Goal: Task Accomplishment & Management: Use online tool/utility

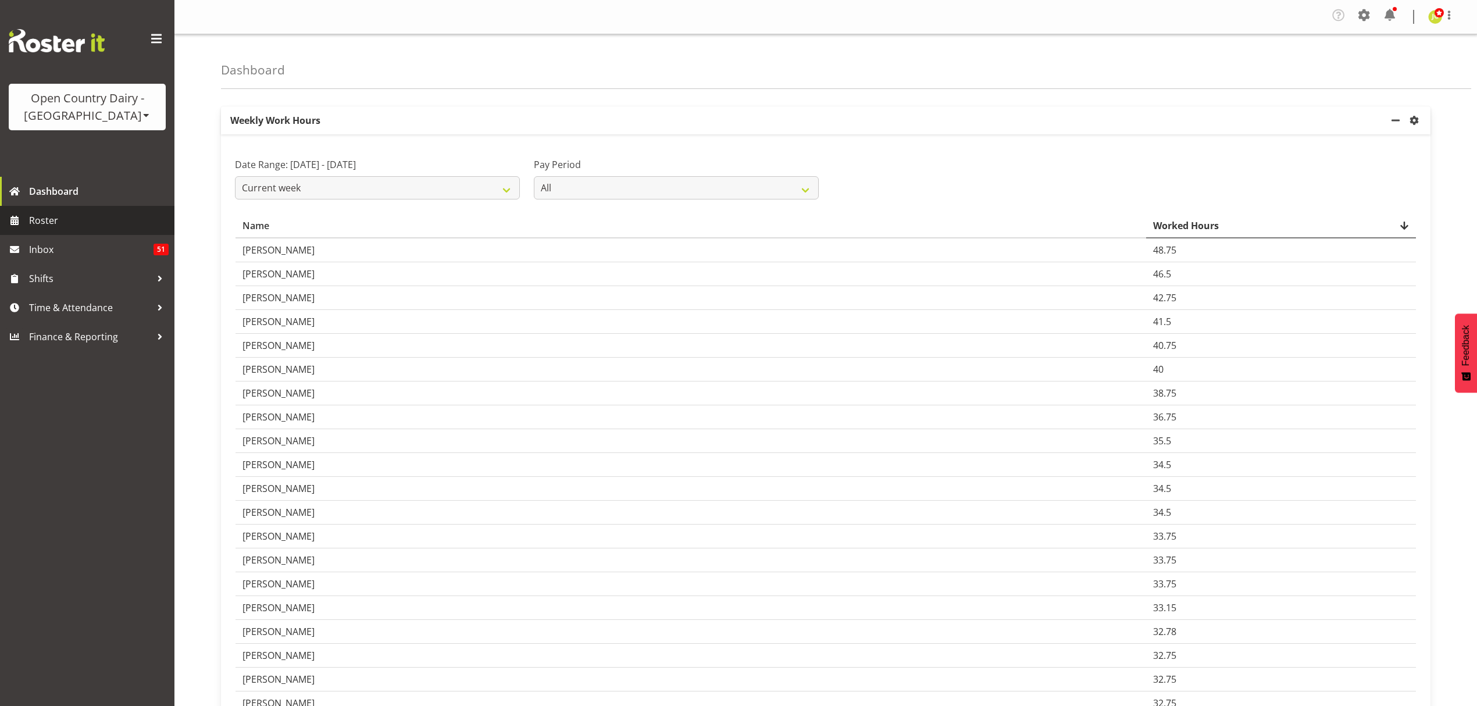
click at [67, 219] on span "Roster" at bounding box center [99, 220] width 140 height 17
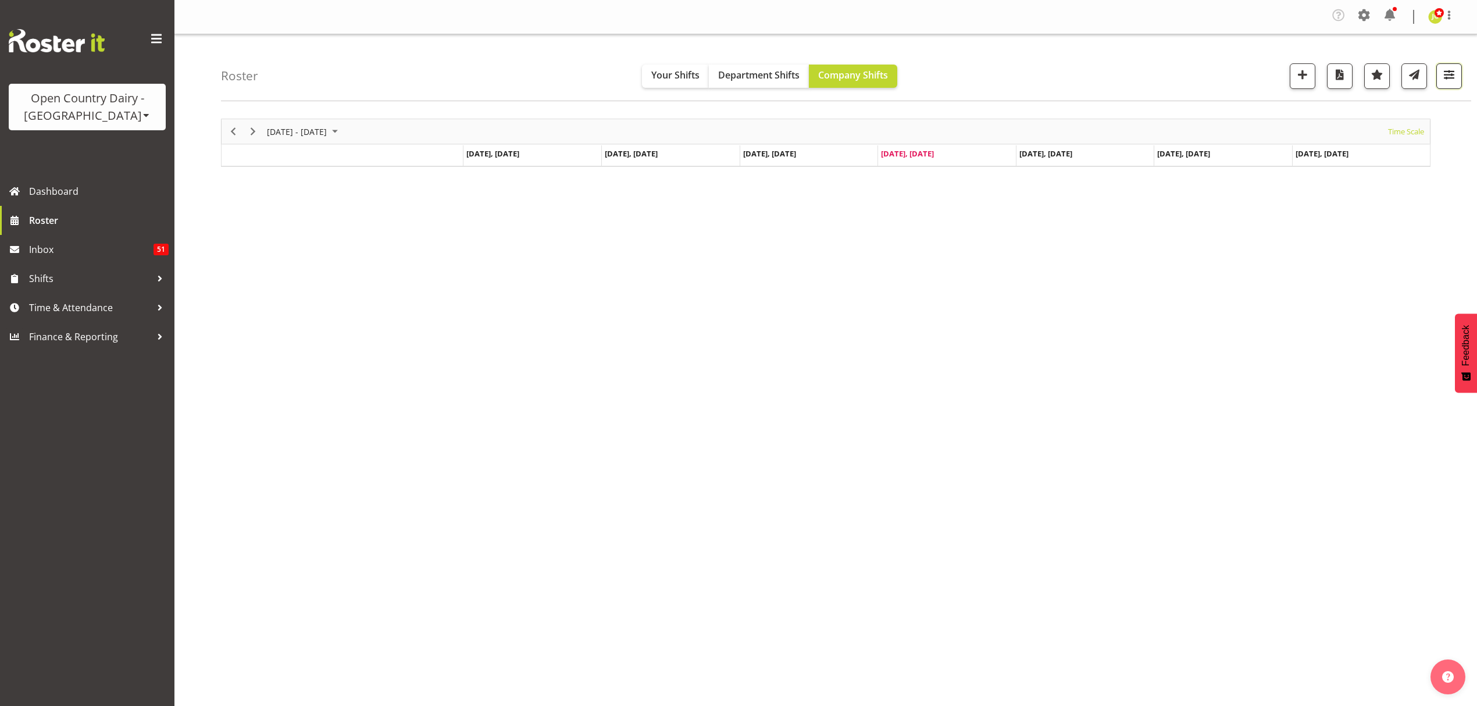
click at [1456, 78] on span "button" at bounding box center [1448, 74] width 15 height 15
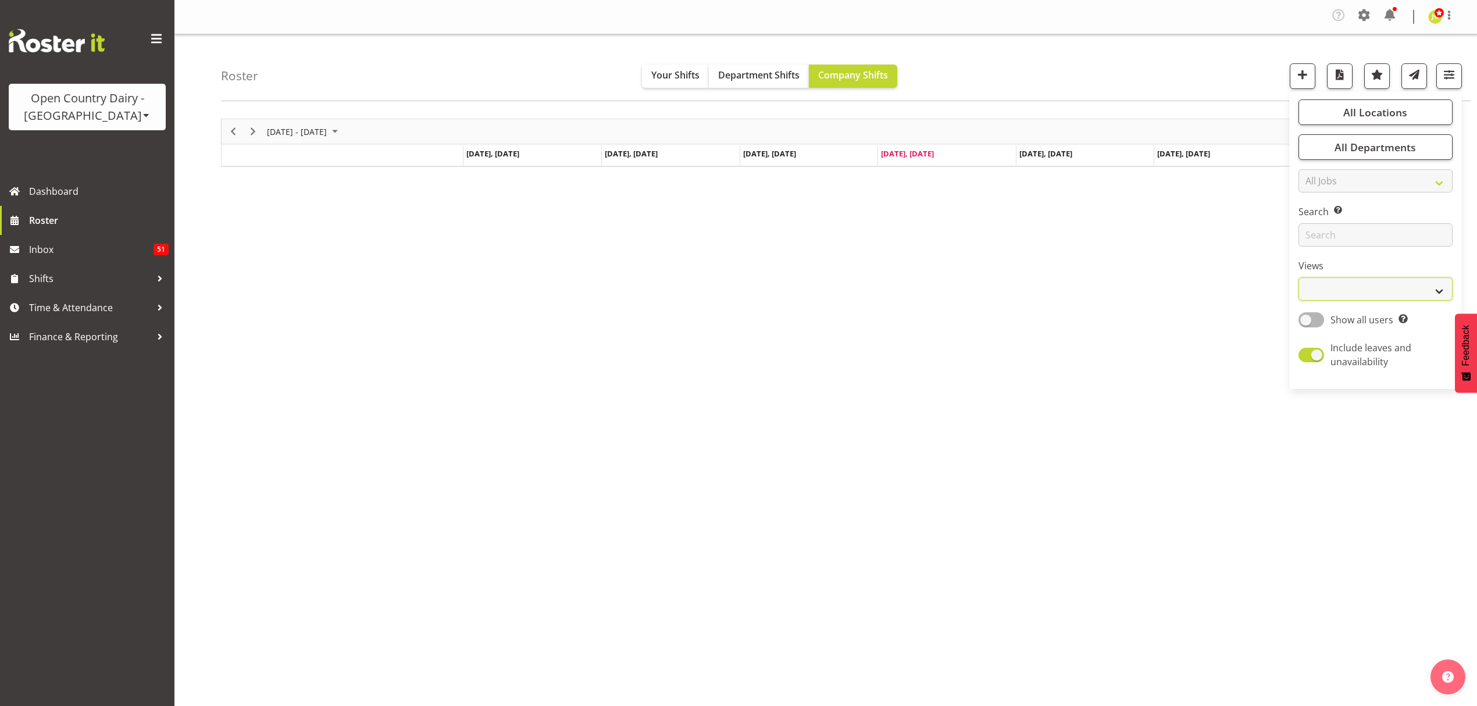
click at [1391, 292] on select "Staff Role Shift - Horizontal Shift - Vertical Staff - Location" at bounding box center [1375, 288] width 154 height 23
select select "shift"
click at [1298, 277] on select "Staff Role Shift - Horizontal Shift - Vertical Staff - Location" at bounding box center [1375, 288] width 154 height 23
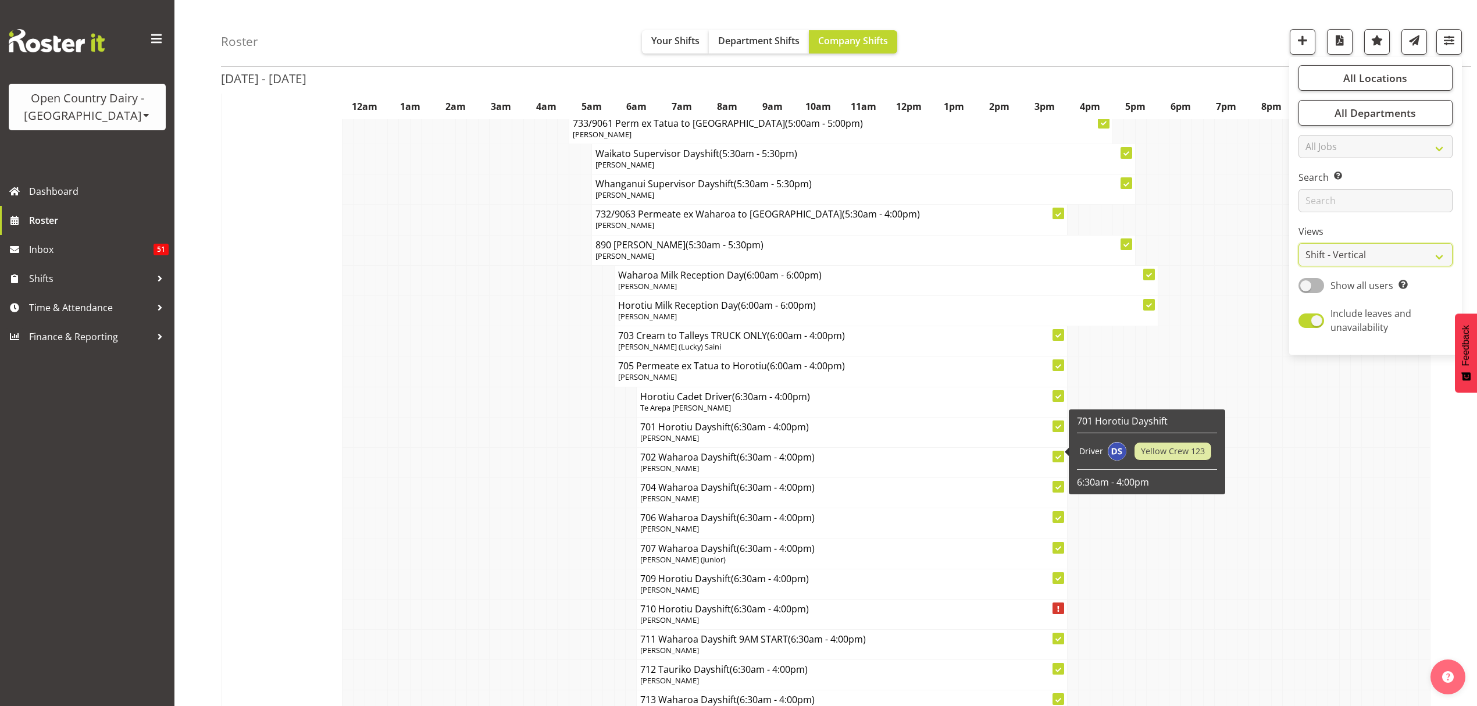
scroll to position [6434, 0]
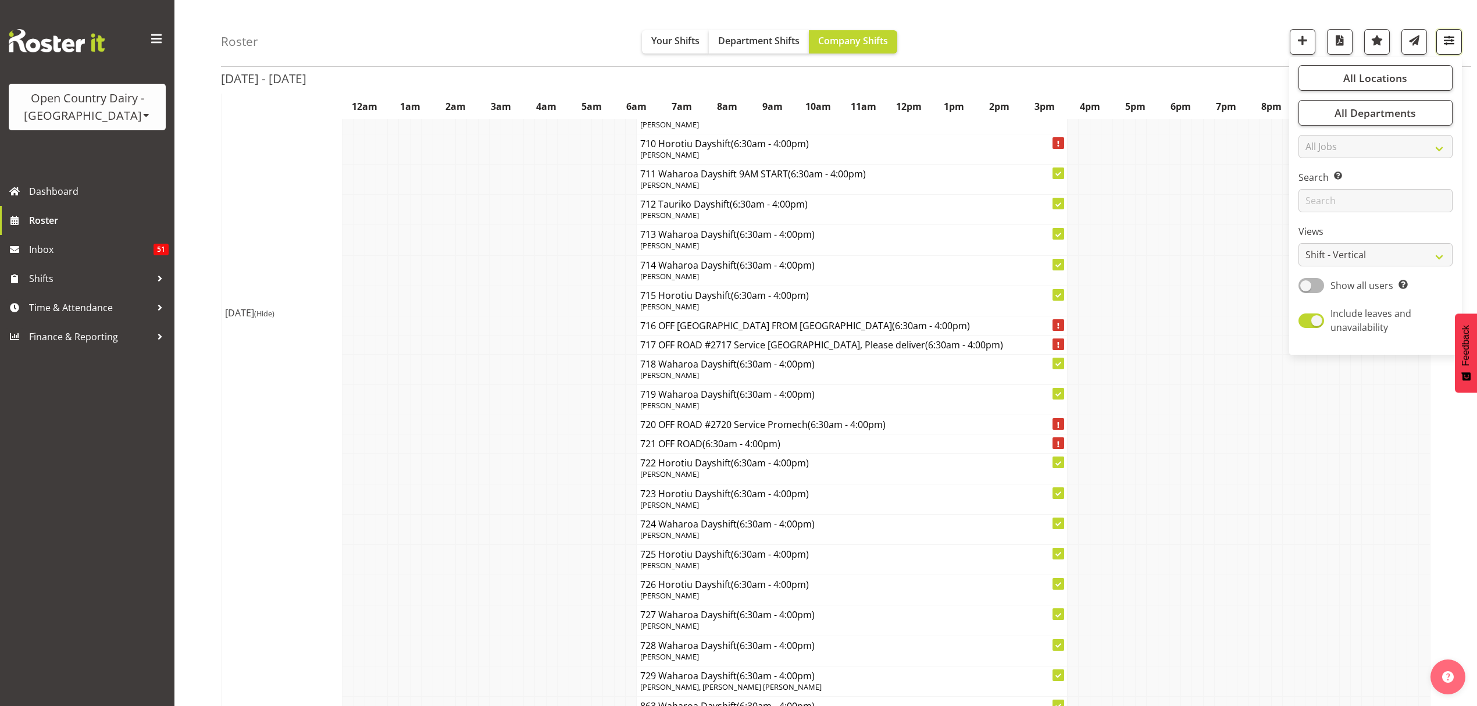
click at [1445, 42] on span "button" at bounding box center [1448, 40] width 15 height 15
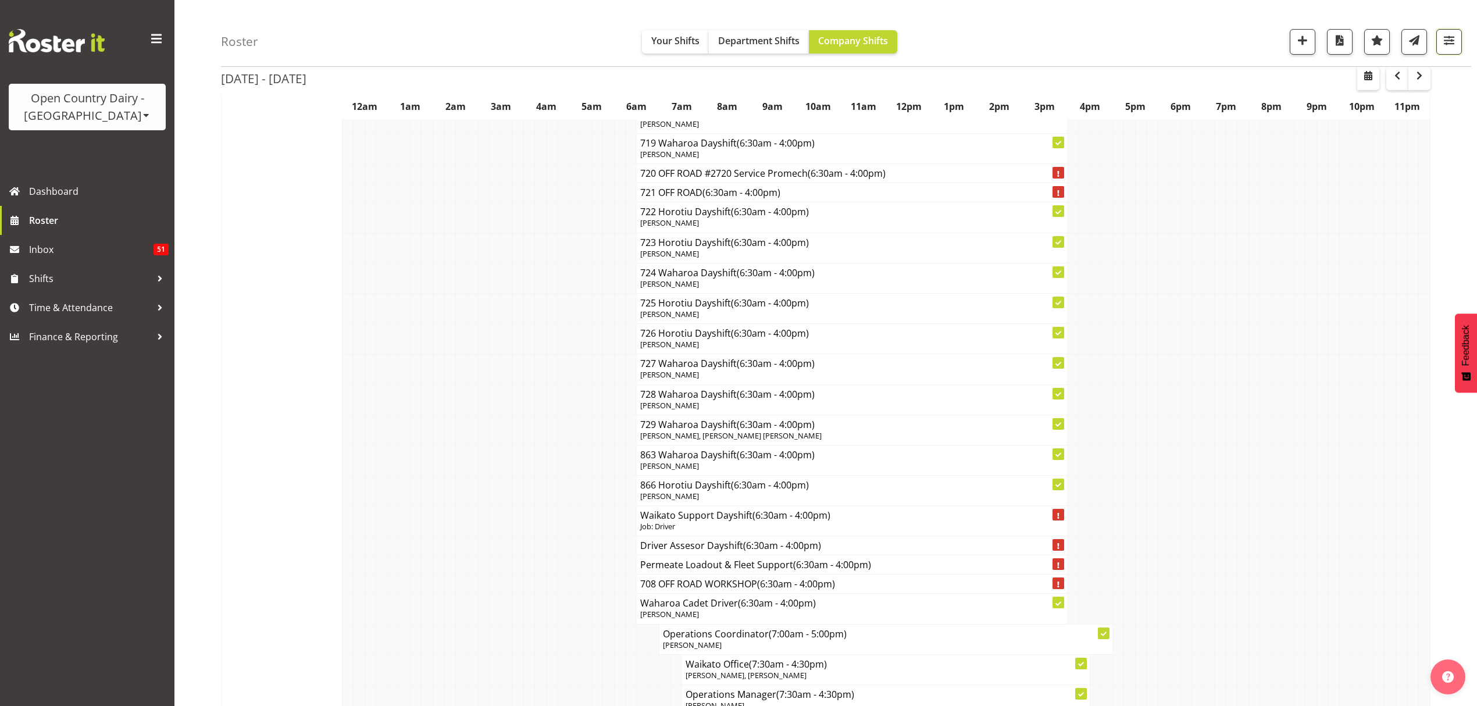
scroll to position [6977, 0]
